Goal: Information Seeking & Learning: Learn about a topic

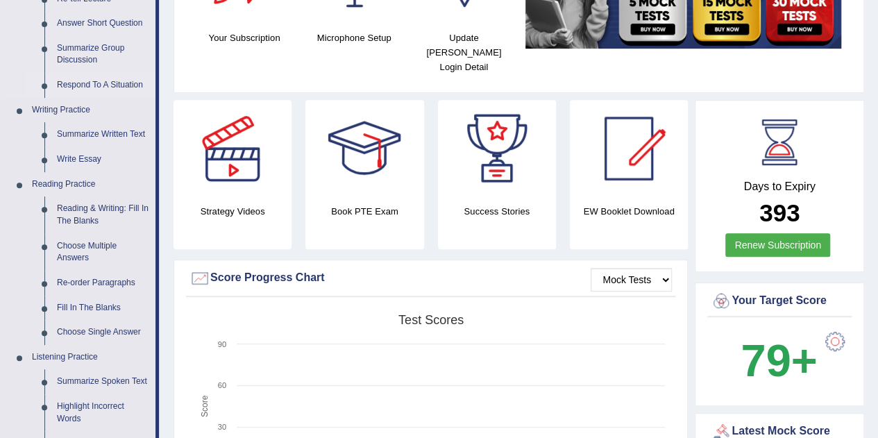
scroll to position [264, 0]
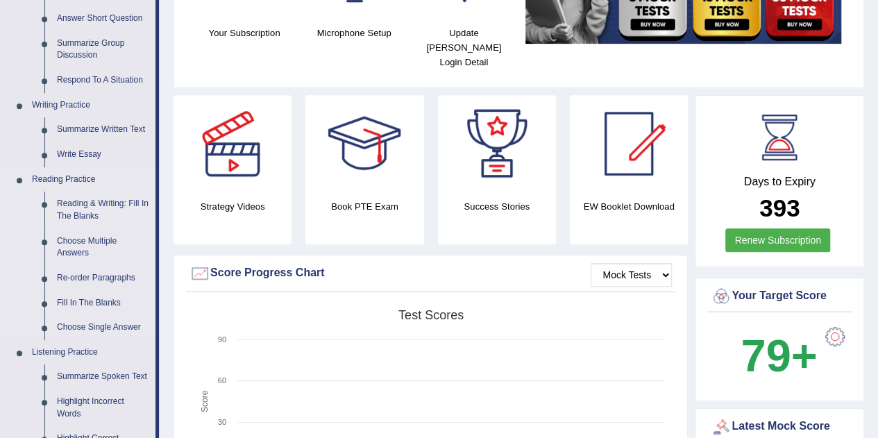
click at [88, 203] on link "Reading & Writing: Fill In The Blanks" at bounding box center [103, 210] width 105 height 37
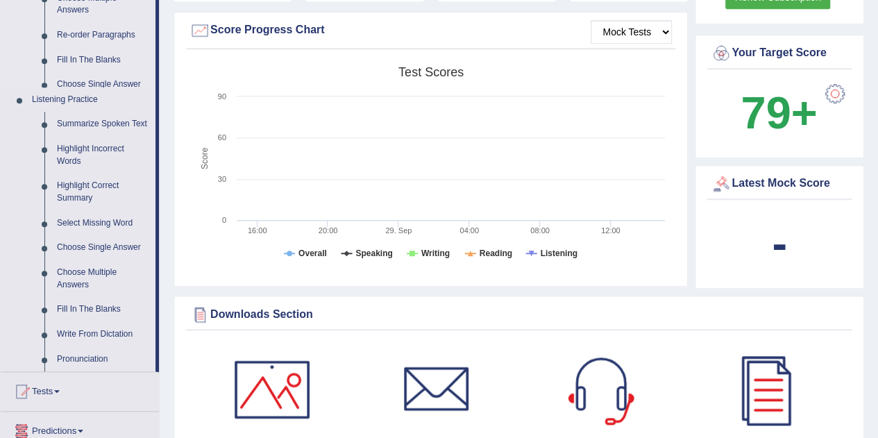
scroll to position [990, 0]
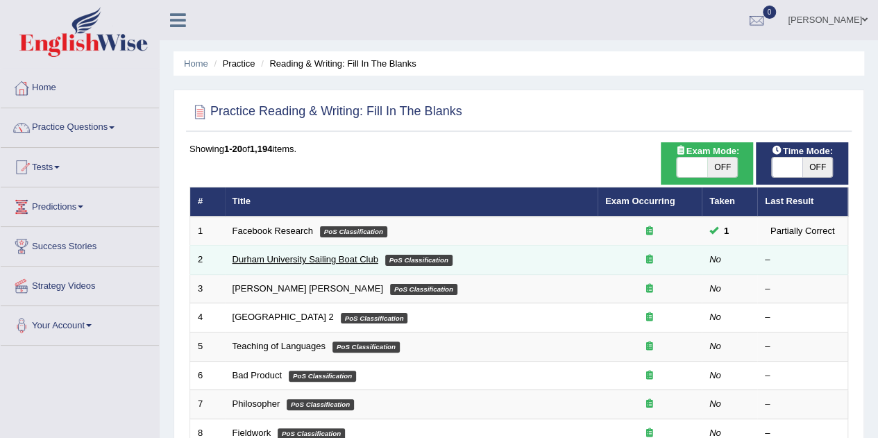
click at [285, 259] on link "Durham University Sailing Boat Club" at bounding box center [306, 259] width 146 height 10
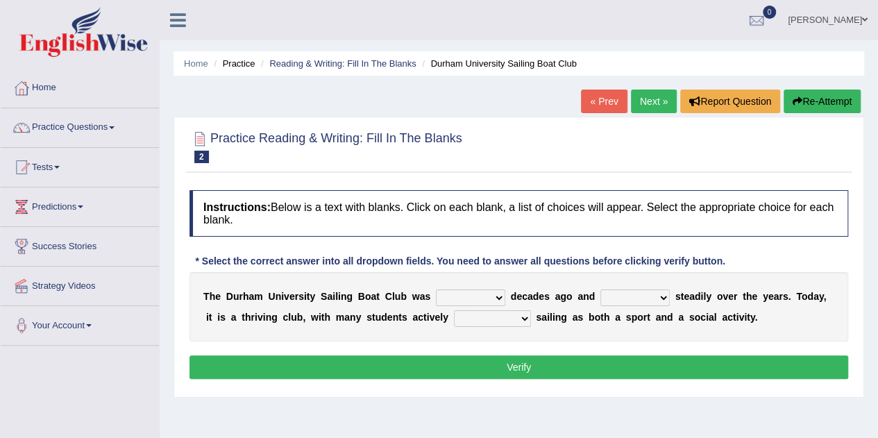
click at [497, 296] on select "found fund founded find" at bounding box center [470, 297] width 69 height 17
select select "found"
click at [436, 289] on select "found fund founded find" at bounding box center [470, 297] width 69 height 17
click at [501, 299] on select "found fund founded find" at bounding box center [470, 297] width 69 height 17
click at [436, 289] on select "found fund founded find" at bounding box center [470, 297] width 69 height 17
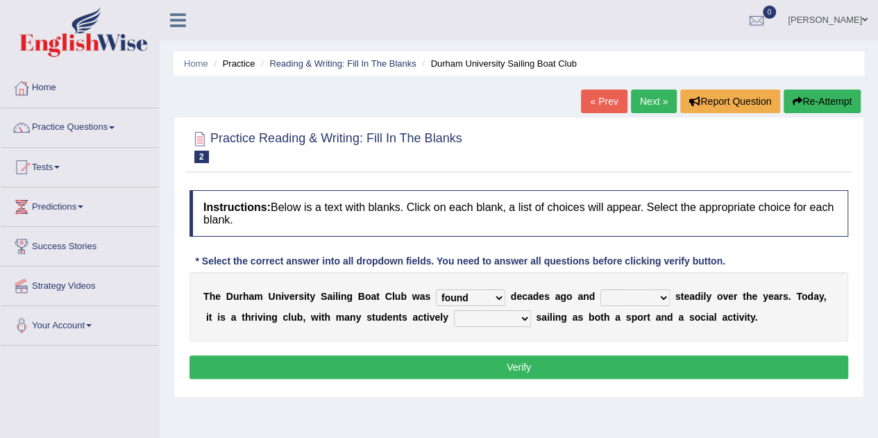
click at [657, 295] on select "grow growing has grown grown" at bounding box center [634, 297] width 69 height 17
select select "has grown"
click at [600, 289] on select "grow growing has grown grown" at bounding box center [634, 297] width 69 height 17
click at [491, 319] on select "enjoy enjoyed are enjoying enjoying" at bounding box center [492, 318] width 77 height 17
select select "enjoying"
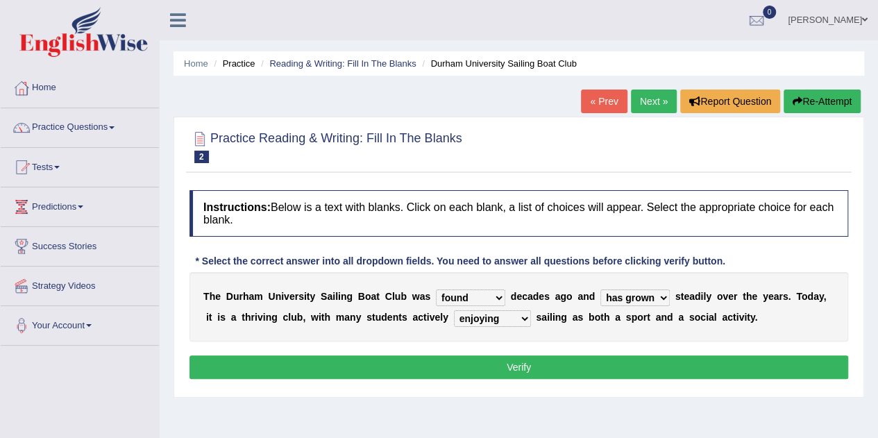
click at [454, 310] on select "enjoy enjoyed are enjoying enjoying" at bounding box center [492, 318] width 77 height 17
click at [501, 363] on button "Verify" at bounding box center [519, 367] width 659 height 24
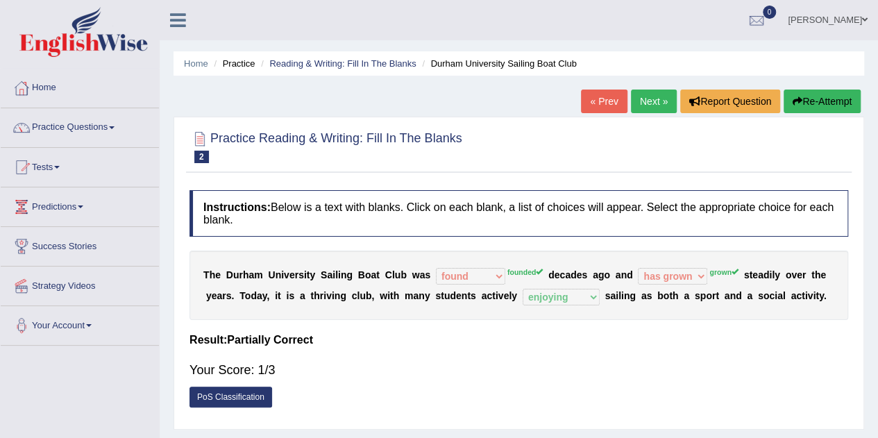
click at [805, 103] on button "Re-Attempt" at bounding box center [822, 102] width 77 height 24
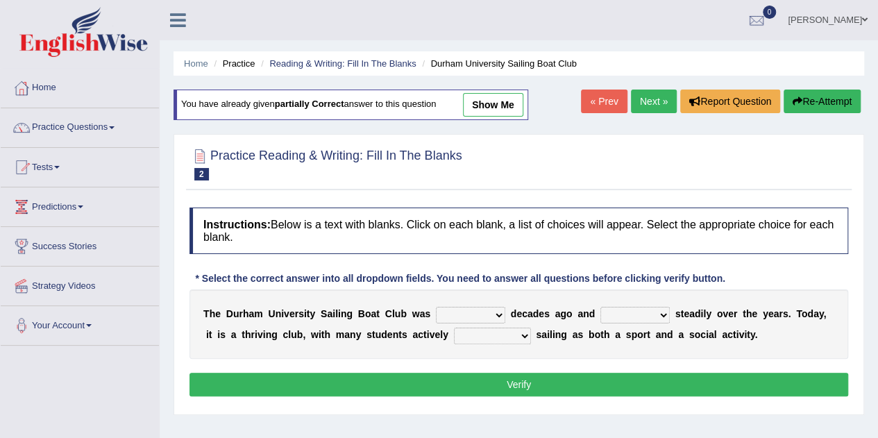
click at [503, 310] on select "found fund founded find" at bounding box center [470, 315] width 69 height 17
select select "founded"
click at [436, 307] on select "found fund founded find" at bounding box center [470, 315] width 69 height 17
click at [634, 314] on select "grow growing has grown grown" at bounding box center [634, 315] width 69 height 17
select select "grown"
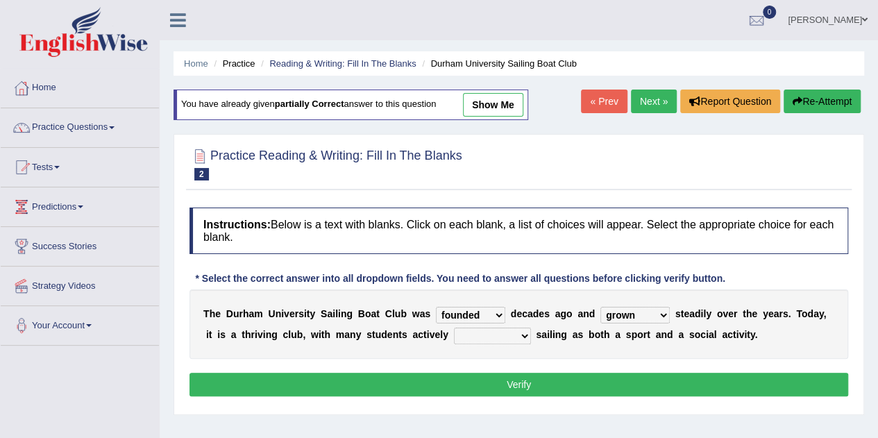
click at [600, 307] on select "grow growing has grown grown" at bounding box center [634, 315] width 69 height 17
click at [526, 339] on select "enjoy enjoyed are enjoying enjoying" at bounding box center [492, 336] width 77 height 17
select select "enjoying"
click at [454, 328] on select "enjoy enjoyed are enjoying enjoying" at bounding box center [492, 336] width 77 height 17
click at [493, 378] on button "Verify" at bounding box center [519, 385] width 659 height 24
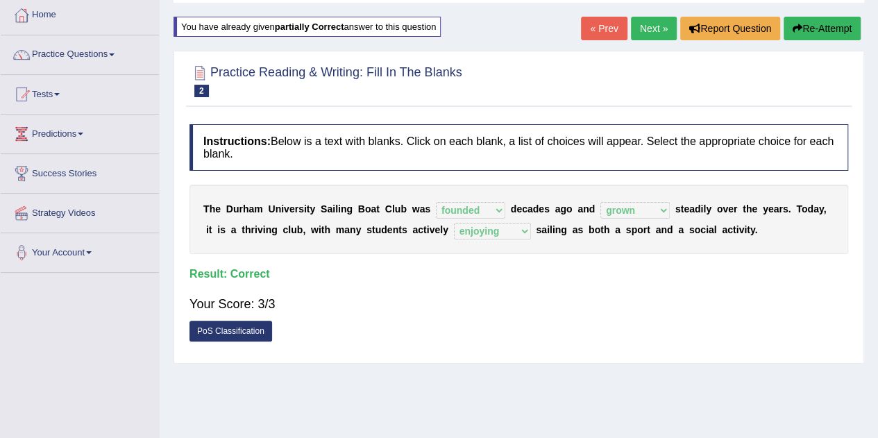
scroll to position [72, 0]
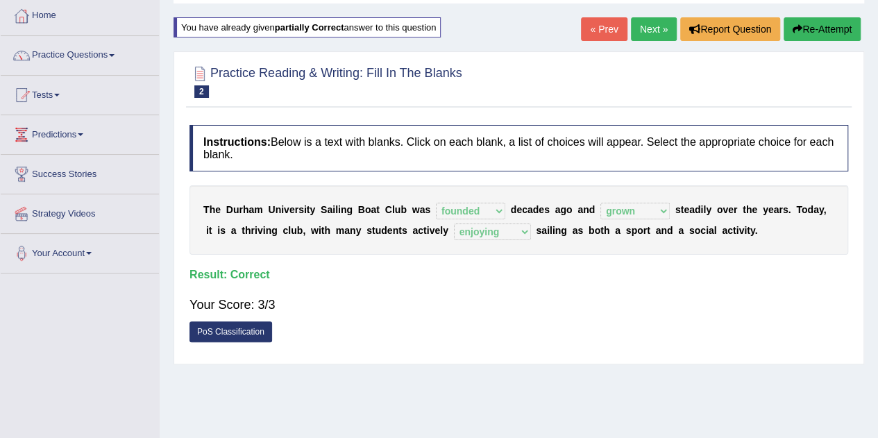
click at [646, 27] on link "Next »" at bounding box center [654, 29] width 46 height 24
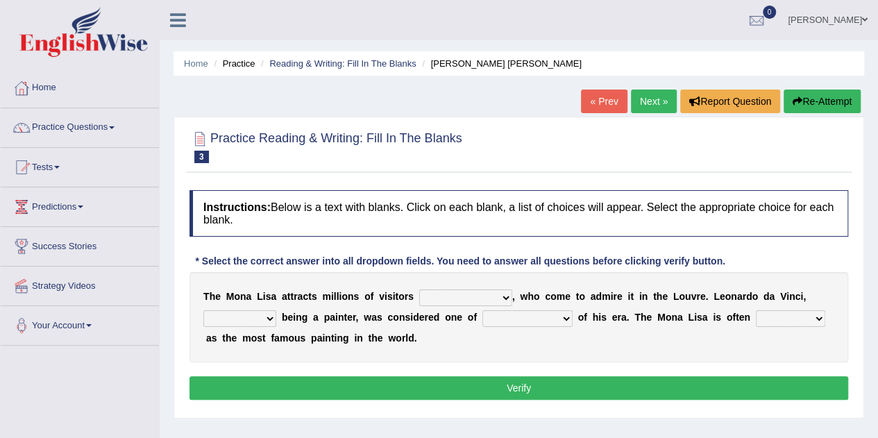
click at [504, 296] on select "around the year the all year all year round per year" at bounding box center [465, 297] width 93 height 17
select select "per year"
click at [419, 289] on select "around the year the all year all year round per year" at bounding box center [465, 297] width 93 height 17
click at [268, 314] on select "rather than as much as as well as as long as" at bounding box center [239, 318] width 73 height 17
click at [527, 316] on select "better artists artist the better artist the best artists" at bounding box center [527, 318] width 90 height 17
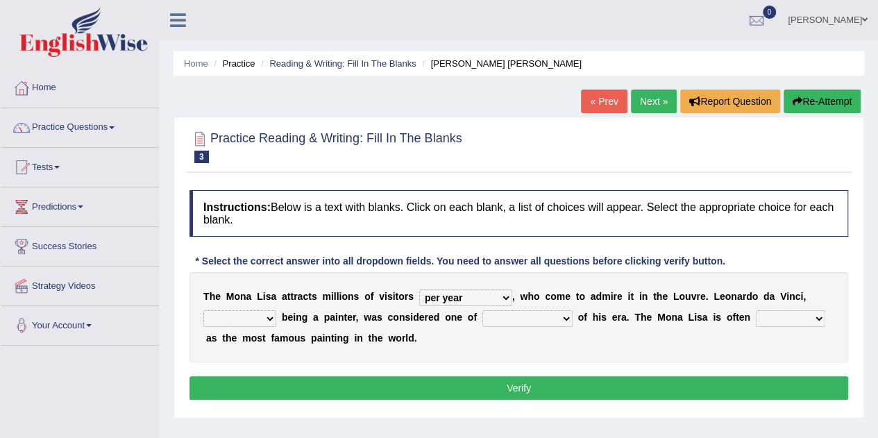
click at [482, 310] on select "better artists artist the better artist the best artists" at bounding box center [527, 318] width 90 height 17
click at [564, 316] on select "better artists artist the better artist the best artists" at bounding box center [527, 318] width 90 height 17
select select "the better artist"
click at [482, 310] on select "better artists artist the better artist the best artists" at bounding box center [527, 318] width 90 height 17
click at [772, 317] on select "classified suggested predicted described" at bounding box center [790, 318] width 69 height 17
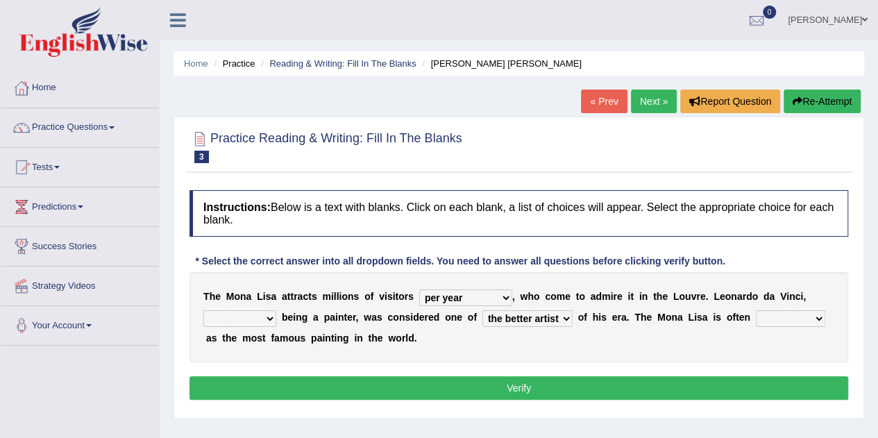
select select "classified"
click at [756, 310] on select "classified suggested predicted described" at bounding box center [790, 318] width 69 height 17
click at [268, 319] on select "rather than as much as as well as as long as" at bounding box center [239, 318] width 73 height 17
select select "rather than"
click at [203, 310] on select "rather than as much as as well as as long as" at bounding box center [239, 318] width 73 height 17
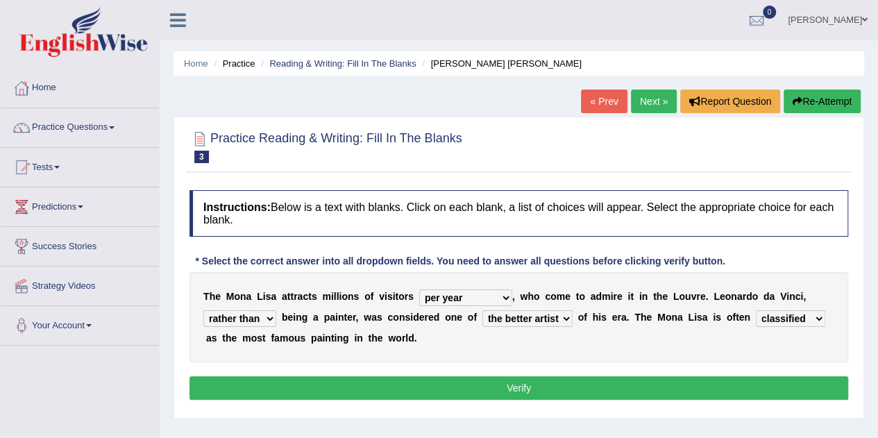
click at [482, 382] on button "Verify" at bounding box center [519, 388] width 659 height 24
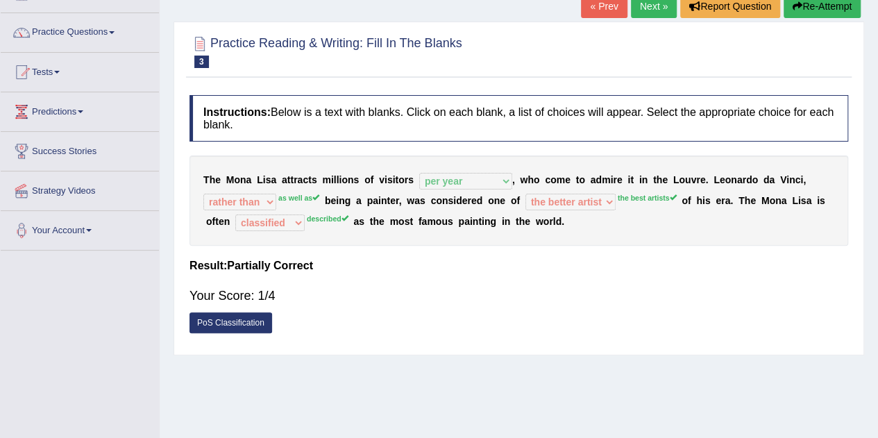
scroll to position [96, 0]
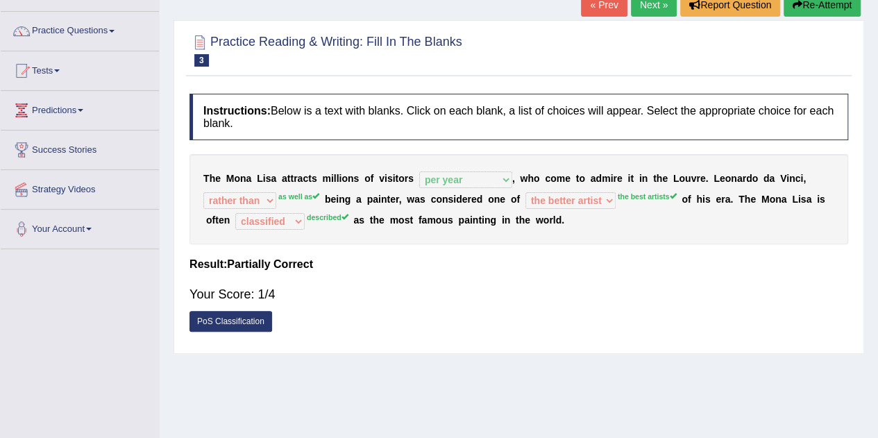
click at [819, 6] on button "Re-Attempt" at bounding box center [822, 5] width 77 height 24
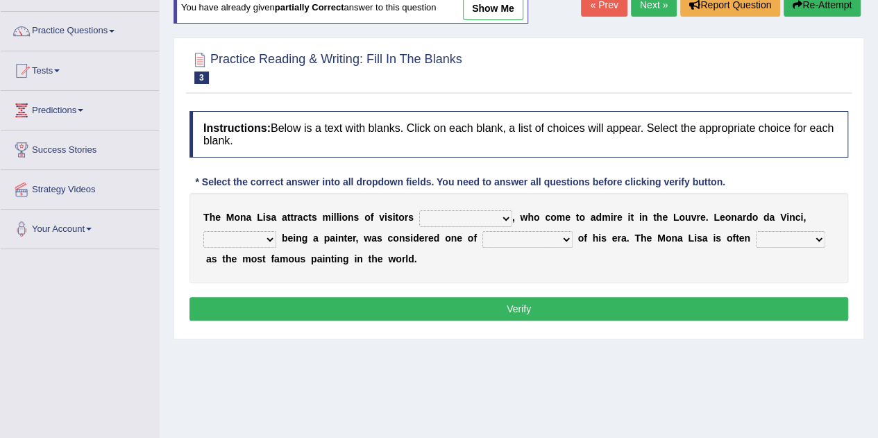
click at [503, 215] on select "around the year the all year all year round per year" at bounding box center [465, 218] width 93 height 17
select select "per year"
click at [419, 210] on select "around the year the all year all year round per year" at bounding box center [465, 218] width 93 height 17
click at [269, 237] on select "rather than as much as as well as as long as" at bounding box center [239, 239] width 73 height 17
select select "as well as"
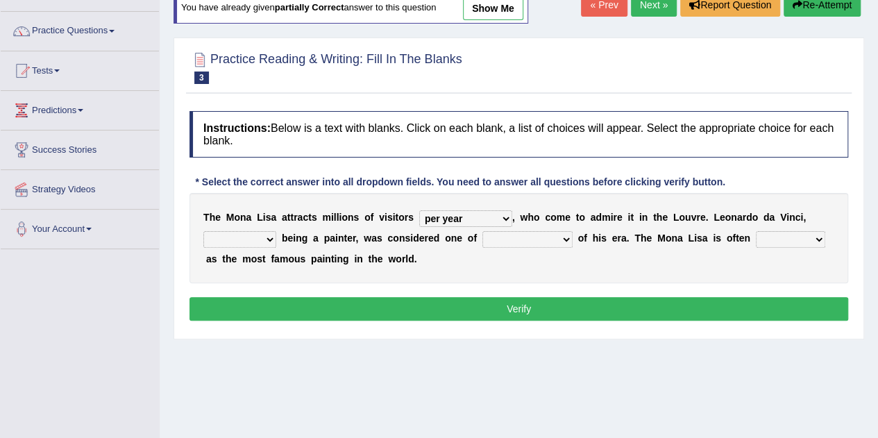
click at [203, 231] on select "rather than as much as as well as as long as" at bounding box center [239, 239] width 73 height 17
click at [519, 241] on select "better artists artist the better artist the best artists" at bounding box center [527, 239] width 90 height 17
select select "the best artists"
click at [482, 231] on select "better artists artist the better artist the best artists" at bounding box center [527, 239] width 90 height 17
click at [773, 235] on select "classified suggested predicted described" at bounding box center [790, 239] width 69 height 17
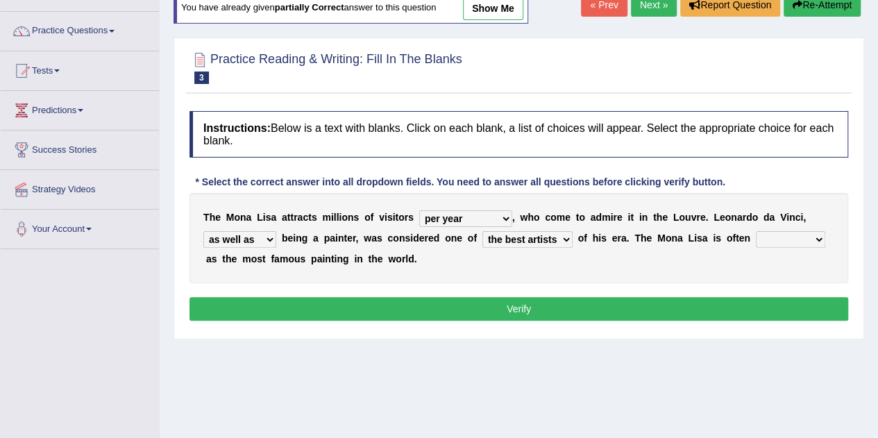
select select "described"
click at [756, 231] on select "classified suggested predicted described" at bounding box center [790, 239] width 69 height 17
click at [655, 309] on button "Verify" at bounding box center [519, 309] width 659 height 24
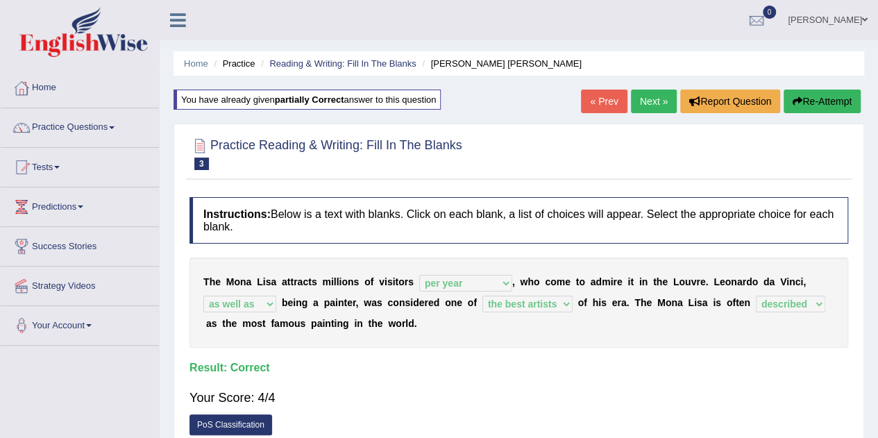
click at [646, 99] on link "Next »" at bounding box center [654, 102] width 46 height 24
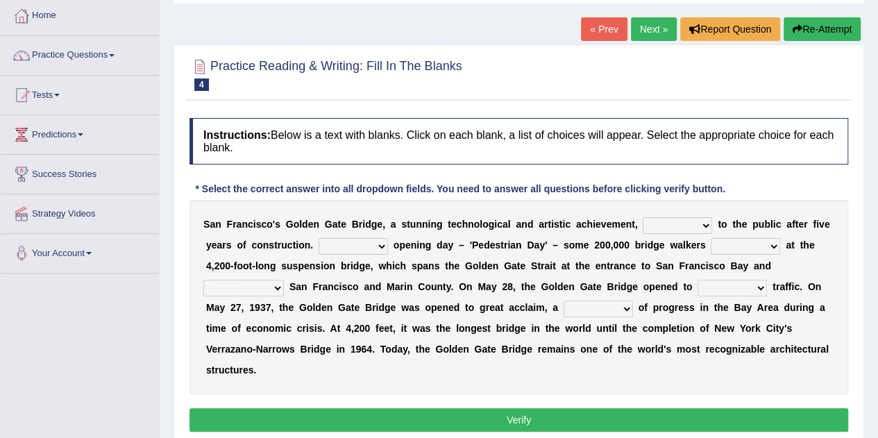
scroll to position [49, 0]
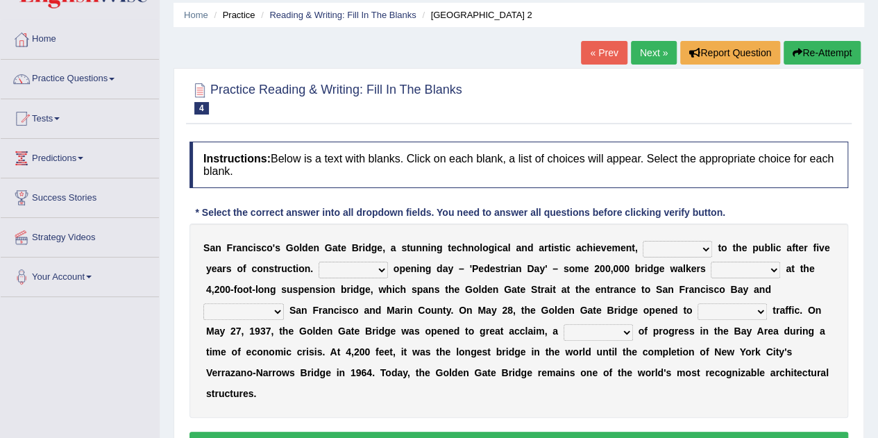
click at [705, 249] on select "opens closes appears equals" at bounding box center [677, 249] width 69 height 17
select select "opens"
click at [643, 241] on select "opens closes appears equals" at bounding box center [677, 249] width 69 height 17
click at [380, 269] on select "On During Since When" at bounding box center [353, 270] width 69 height 17
select select "During"
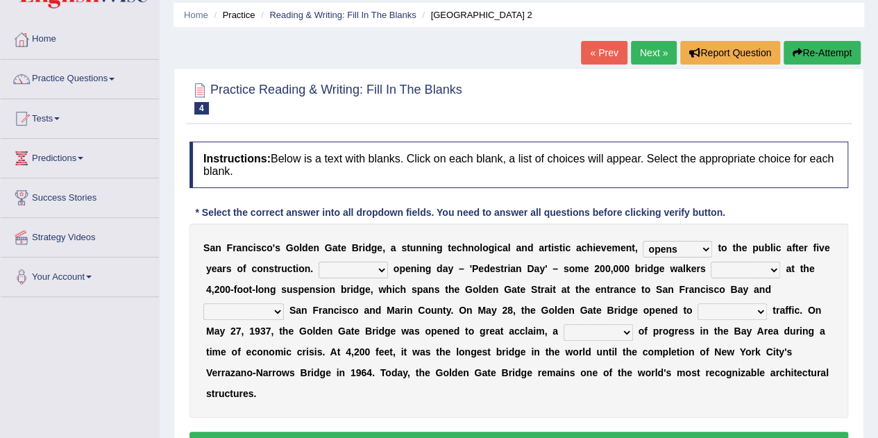
click at [319, 262] on select "On During Since When" at bounding box center [353, 270] width 69 height 17
click at [734, 270] on select "stationed looked marveled laughed" at bounding box center [745, 270] width 69 height 17
select select "stationed"
click at [711, 262] on select "stationed looked marveled laughed" at bounding box center [745, 270] width 69 height 17
click at [275, 310] on select "separates connects channels differentiates" at bounding box center [243, 311] width 81 height 17
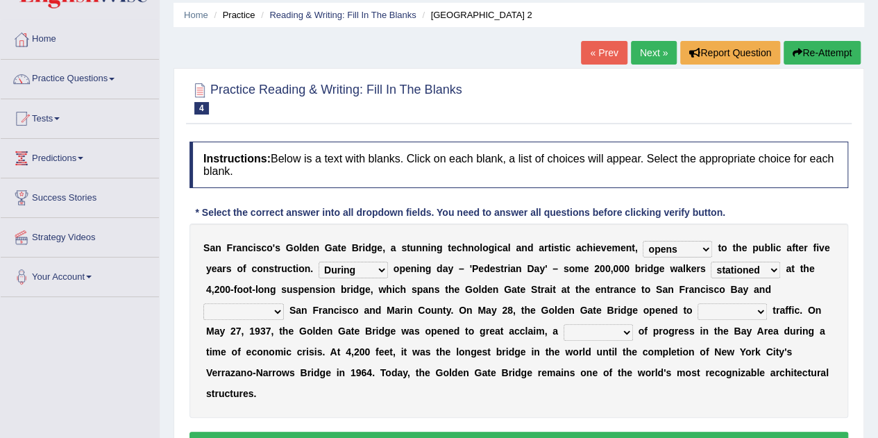
select select "connects"
click at [203, 303] on select "separates connects channels differentiates" at bounding box center [243, 311] width 81 height 17
click at [744, 308] on select "aquatic vehicular airborne watertight" at bounding box center [732, 311] width 69 height 17
click at [385, 334] on b "g" at bounding box center [388, 331] width 6 height 11
click at [598, 335] on select "denial symbol technique yield" at bounding box center [598, 332] width 69 height 17
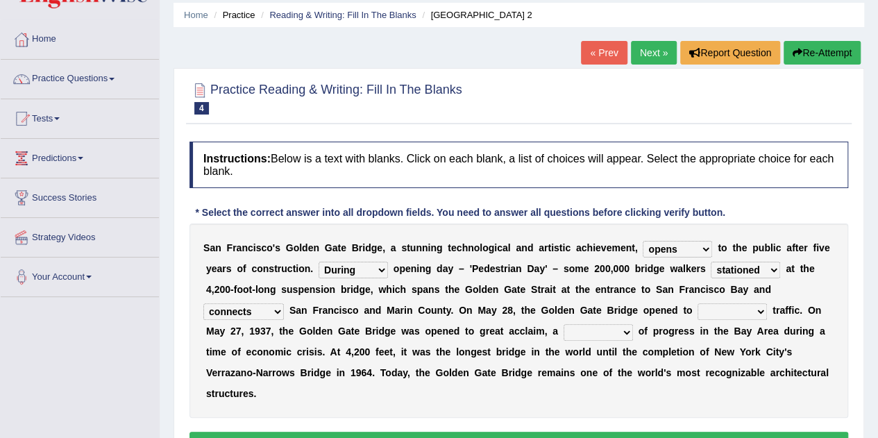
click at [598, 335] on select "denial symbol technique yield" at bounding box center [598, 332] width 69 height 17
